Goal: Task Accomplishment & Management: Manage account settings

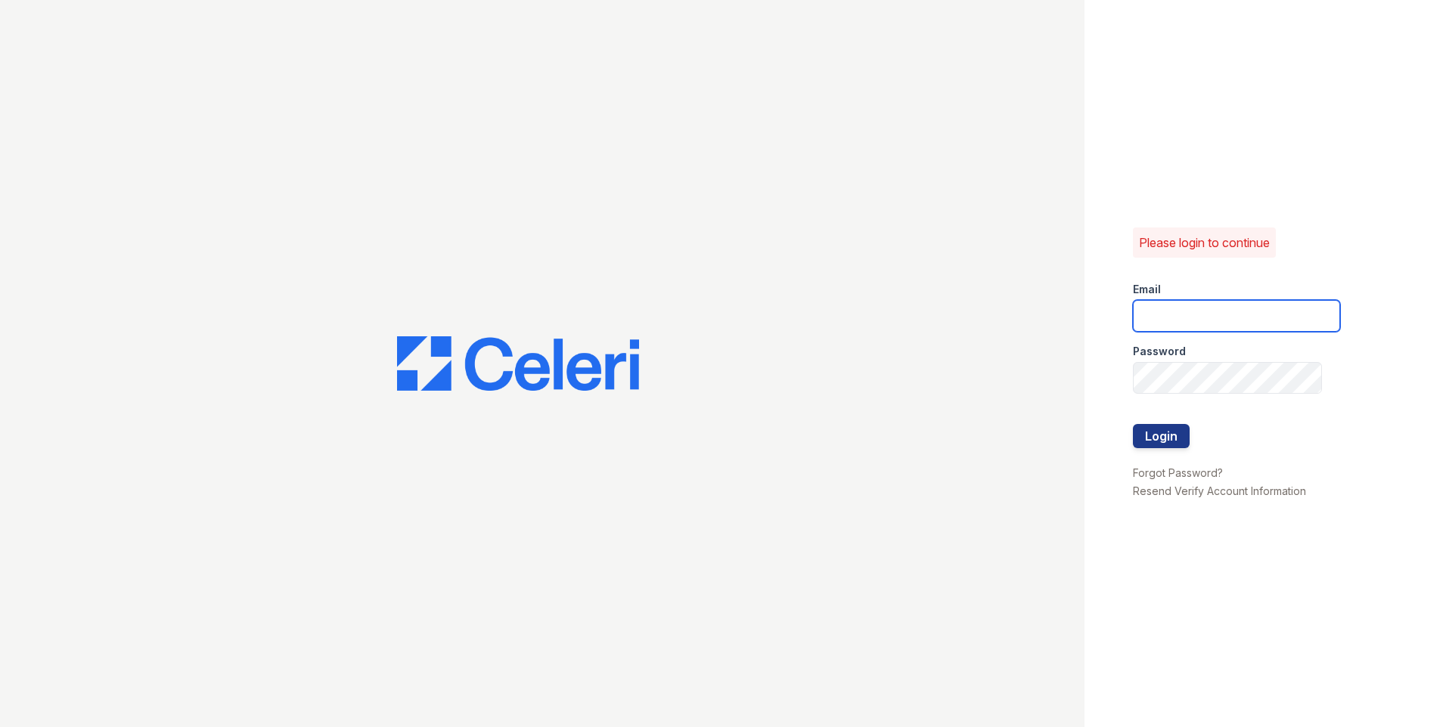
type input "[EMAIL_ADDRESS][DOMAIN_NAME]"
click at [1258, 592] on div "Please login to continue Email gspence@rushmoremgmt.com Password Login Forgot P…" at bounding box center [1264, 363] width 361 height 727
click at [1159, 439] on button "Login" at bounding box center [1161, 436] width 57 height 24
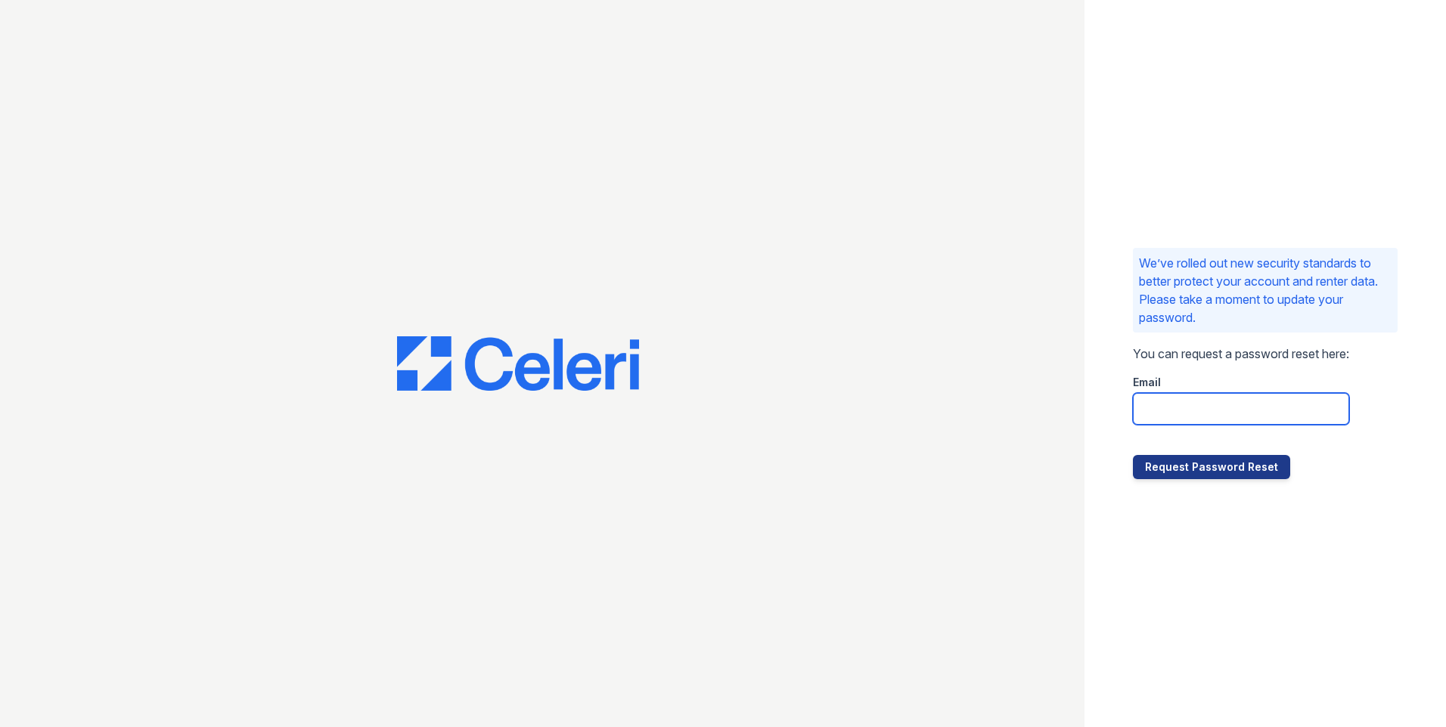
click at [1137, 408] on input "email" at bounding box center [1241, 409] width 216 height 32
type input "[EMAIL_ADDRESS][DOMAIN_NAME]"
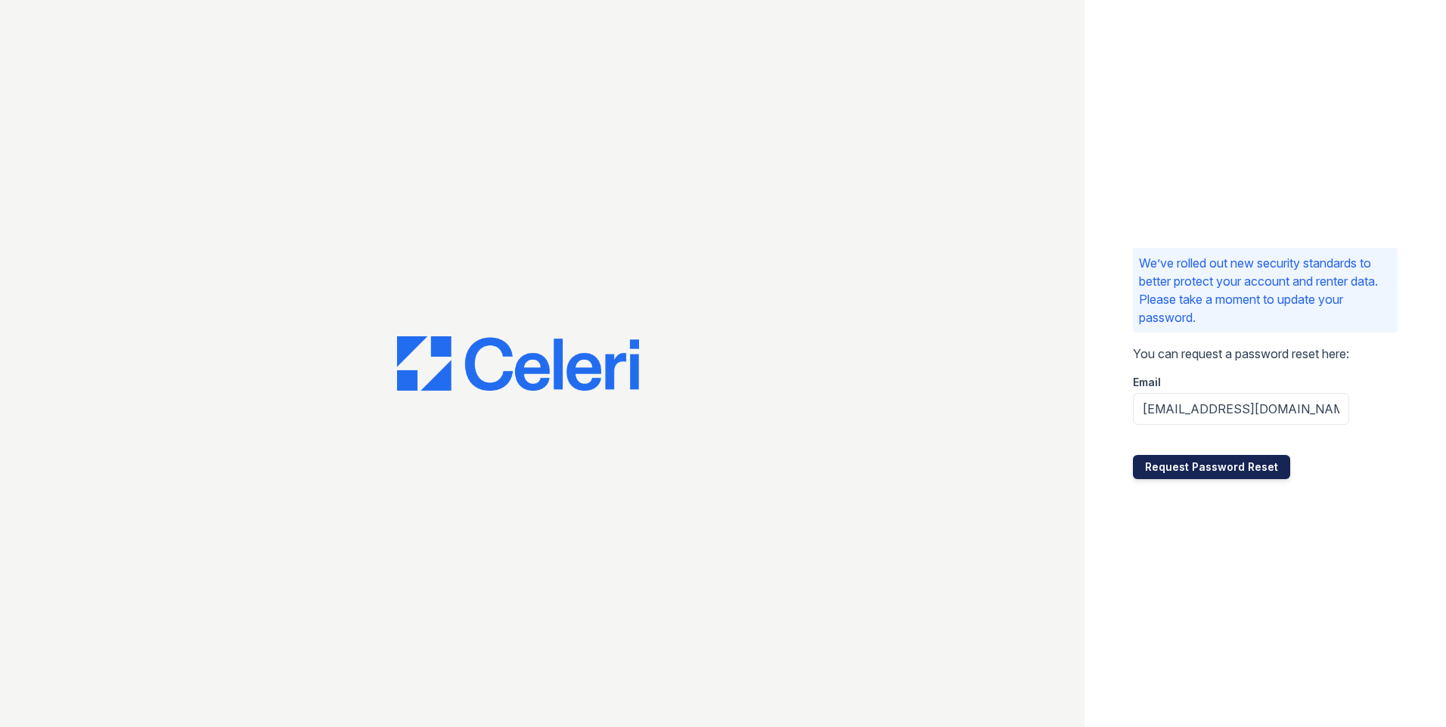
click at [1198, 469] on button "Request Password Reset" at bounding box center [1211, 467] width 157 height 24
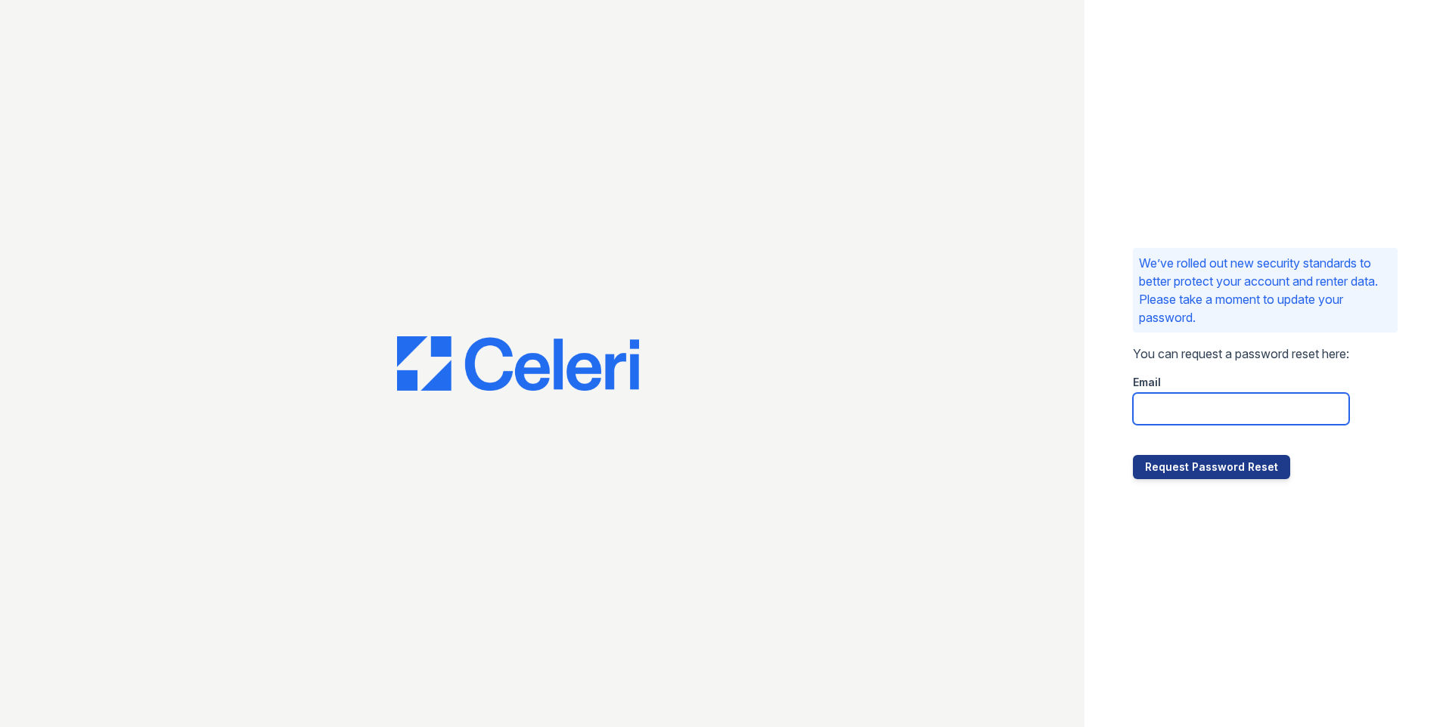
click at [1143, 404] on input "email" at bounding box center [1241, 409] width 216 height 32
type input "[EMAIL_ADDRESS][DOMAIN_NAME]"
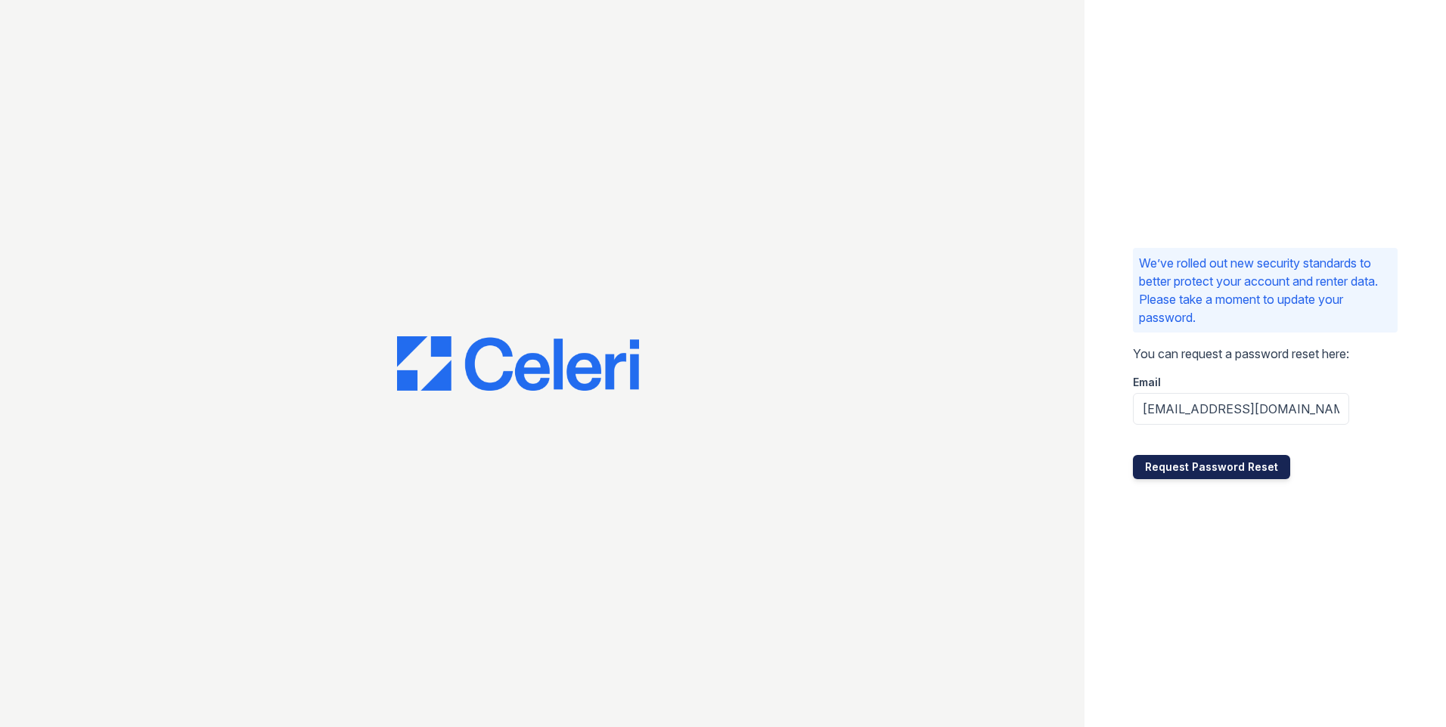
click at [1198, 468] on button "Request Password Reset" at bounding box center [1211, 467] width 157 height 24
click at [1201, 469] on button "Request Password Reset" at bounding box center [1211, 467] width 157 height 24
